Goal: Find specific page/section: Find specific page/section

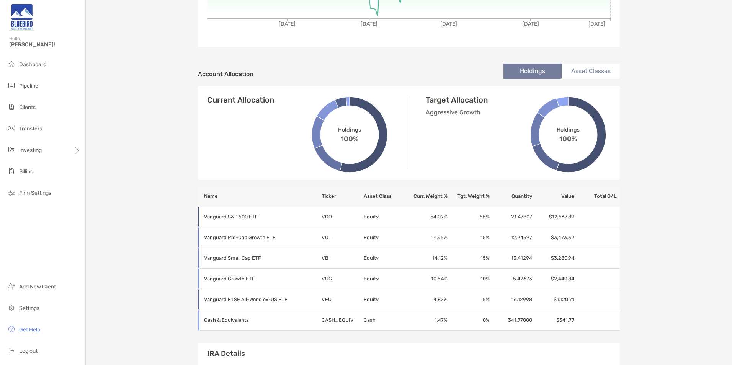
scroll to position [191, 0]
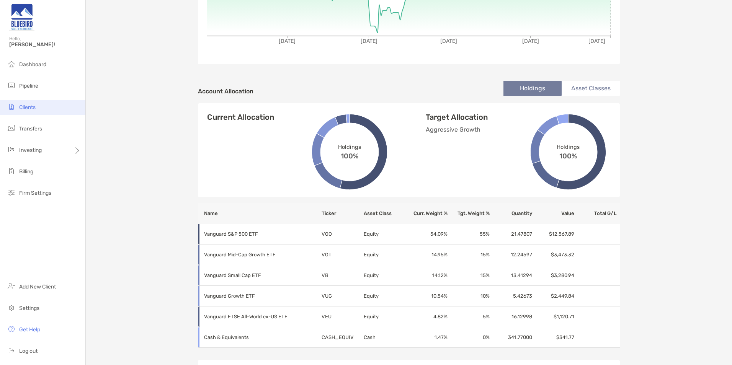
click at [26, 108] on span "Clients" at bounding box center [27, 107] width 16 height 7
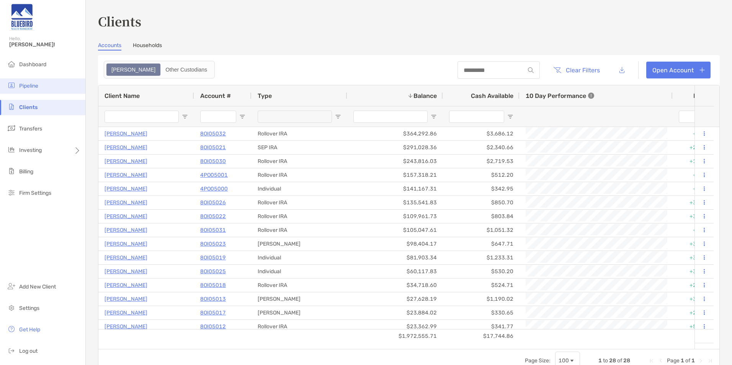
click at [40, 90] on li "Pipeline" at bounding box center [42, 85] width 85 height 15
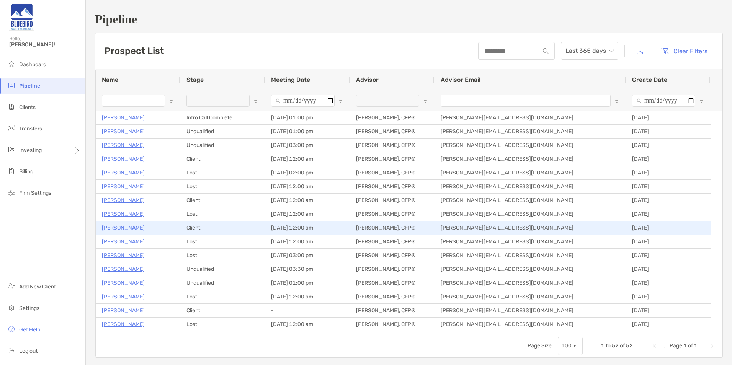
click at [122, 228] on p "[PERSON_NAME]" at bounding box center [123, 228] width 43 height 10
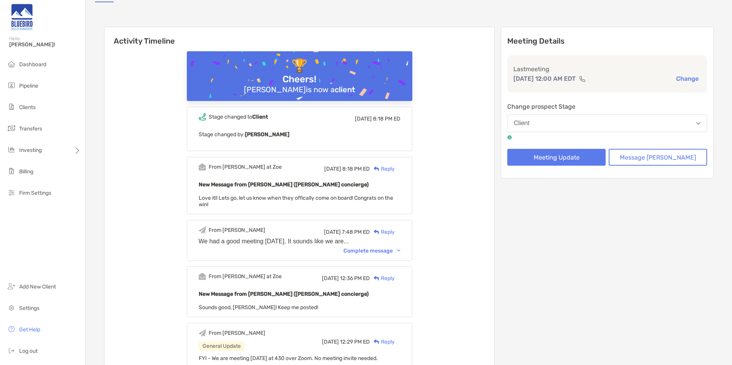
scroll to position [115, 0]
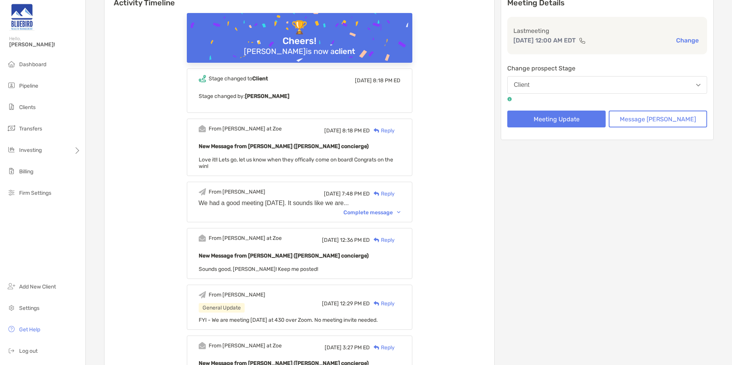
click at [362, 209] on div "Complete message" at bounding box center [371, 212] width 57 height 7
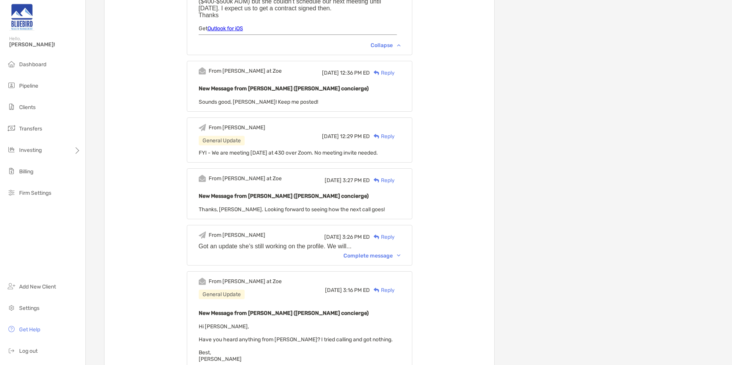
scroll to position [344, 0]
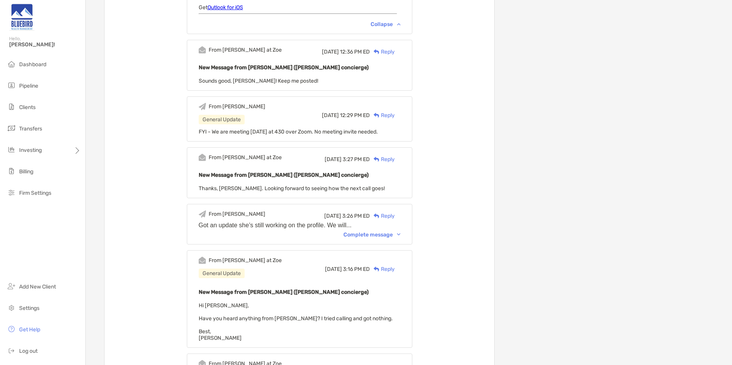
click at [374, 232] on div "Complete message" at bounding box center [371, 235] width 57 height 7
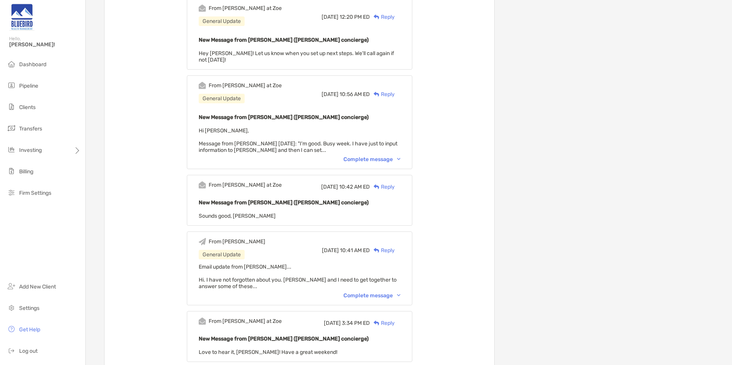
scroll to position [727, 0]
click at [375, 293] on div "Complete message" at bounding box center [371, 296] width 57 height 7
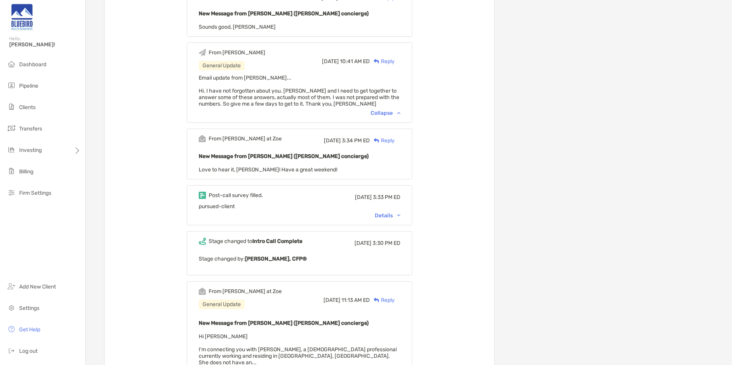
scroll to position [918, 0]
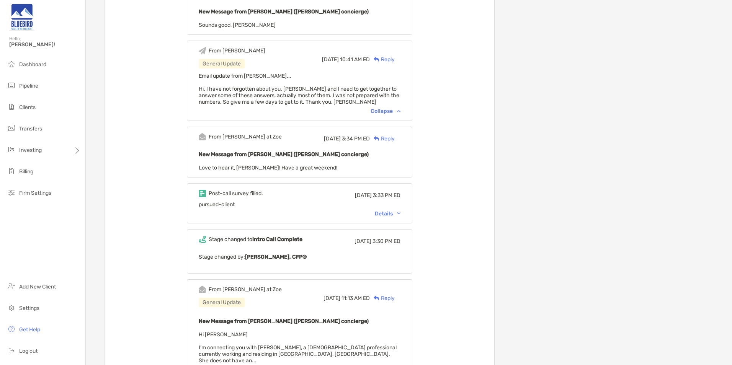
click at [397, 210] on div "Details" at bounding box center [388, 213] width 26 height 7
